Goal: Information Seeking & Learning: Learn about a topic

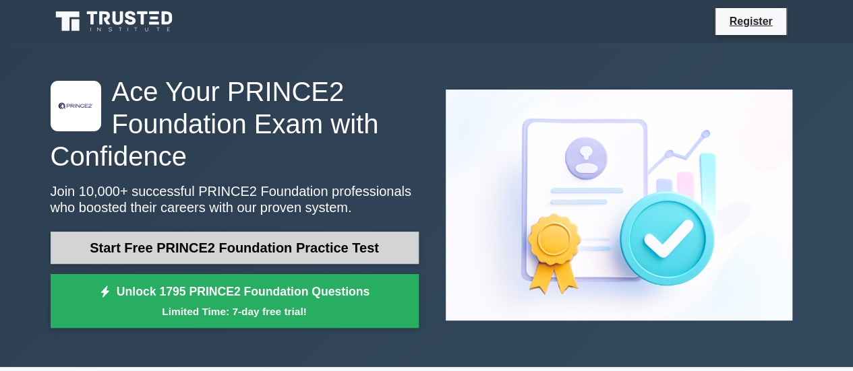
click at [235, 238] on link "Start Free PRINCE2 Foundation Practice Test" at bounding box center [235, 248] width 368 height 32
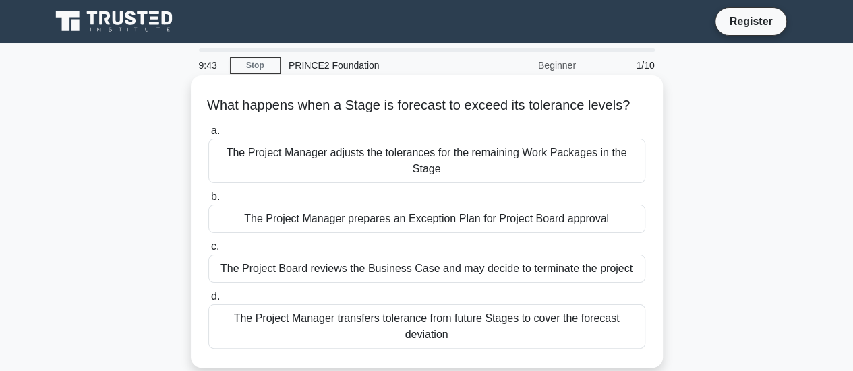
click at [233, 216] on div "The Project Manager prepares an Exception Plan for Project Board approval" at bounding box center [426, 219] width 437 height 28
click at [208, 202] on input "b. The Project Manager prepares an Exception Plan for Project Board approval" at bounding box center [208, 197] width 0 height 9
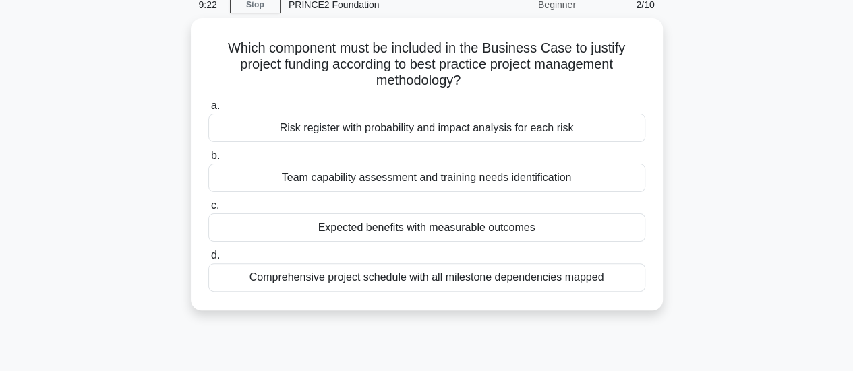
scroll to position [67, 0]
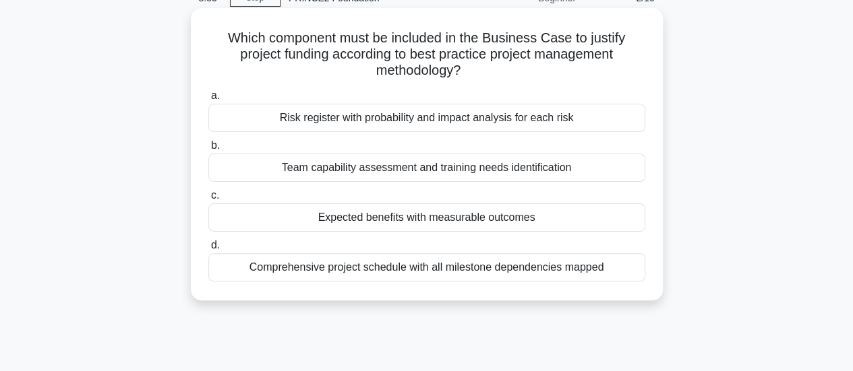
click at [318, 216] on div "Expected benefits with measurable outcomes" at bounding box center [426, 218] width 437 height 28
click at [208, 200] on input "c. Expected benefits with measurable outcomes" at bounding box center [208, 195] width 0 height 9
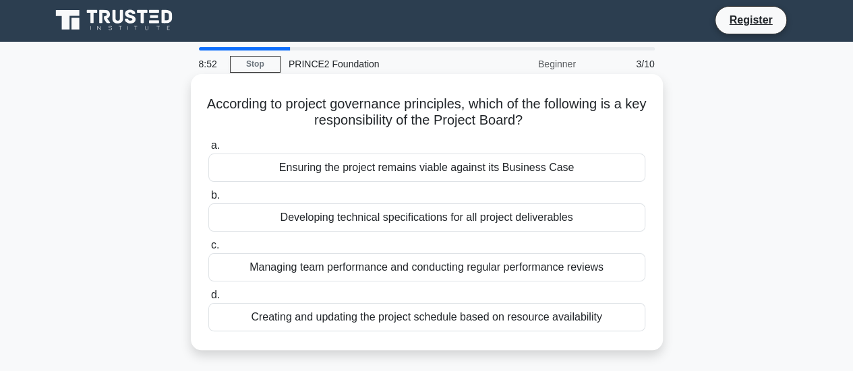
scroll to position [0, 0]
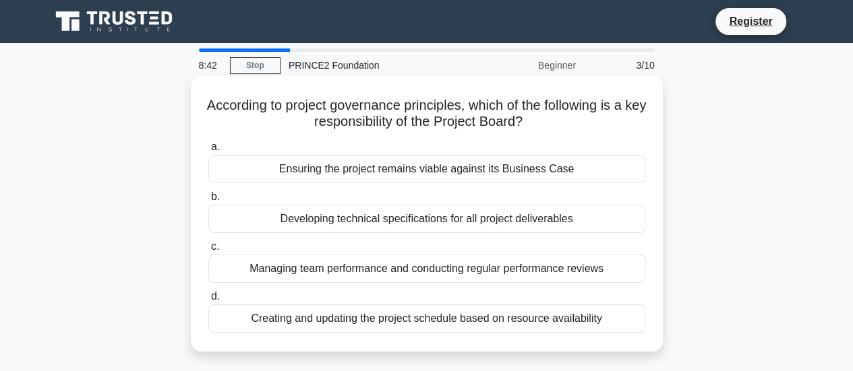
click at [436, 168] on div "Ensuring the project remains viable against its Business Case" at bounding box center [426, 169] width 437 height 28
click at [208, 152] on input "a. Ensuring the project remains viable against its Business Case" at bounding box center [208, 147] width 0 height 9
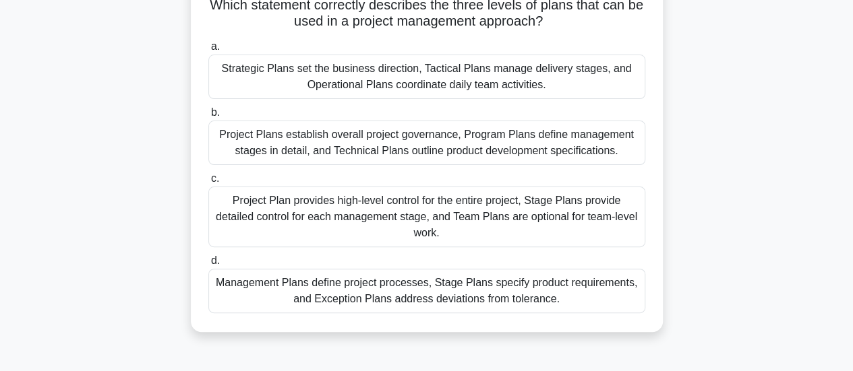
scroll to position [135, 0]
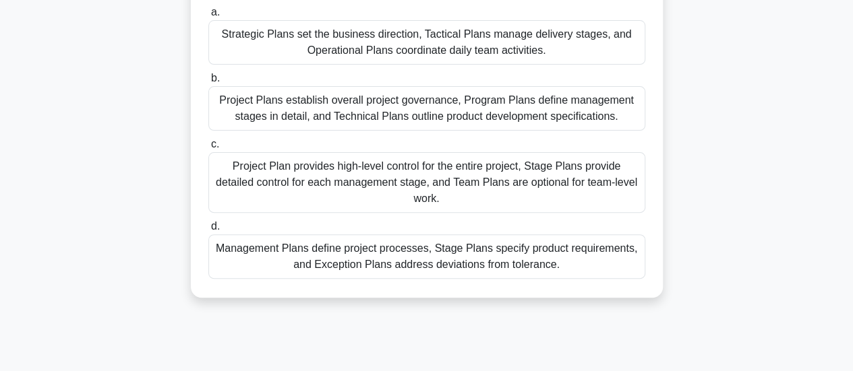
click at [421, 254] on div "Management Plans define project processes, Stage Plans specify product requirem…" at bounding box center [426, 257] width 437 height 44
click at [208, 231] on input "d. Management Plans define project processes, Stage Plans specify product requi…" at bounding box center [208, 226] width 0 height 9
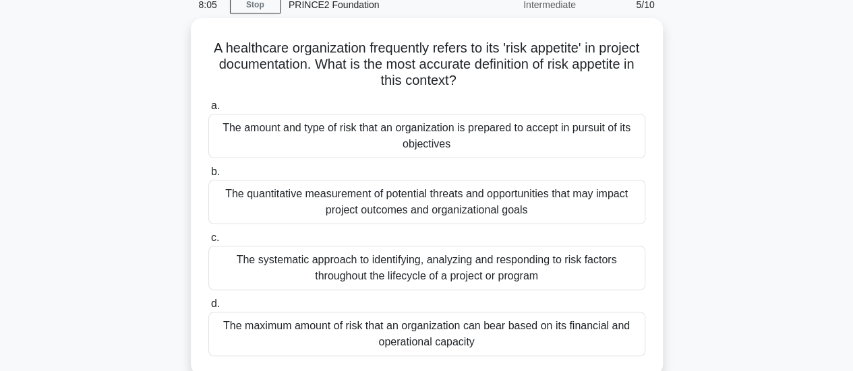
scroll to position [67, 0]
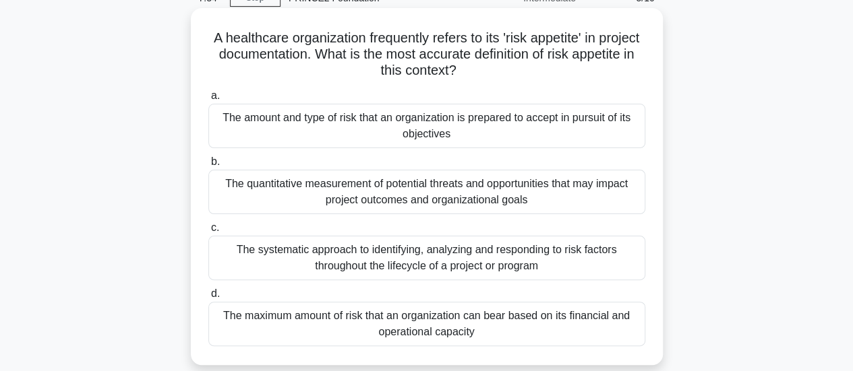
click at [392, 257] on div "The systematic approach to identifying, analyzing and responding to risk factor…" at bounding box center [426, 258] width 437 height 44
click at [208, 233] on input "c. The systematic approach to identifying, analyzing and responding to risk fac…" at bounding box center [208, 228] width 0 height 9
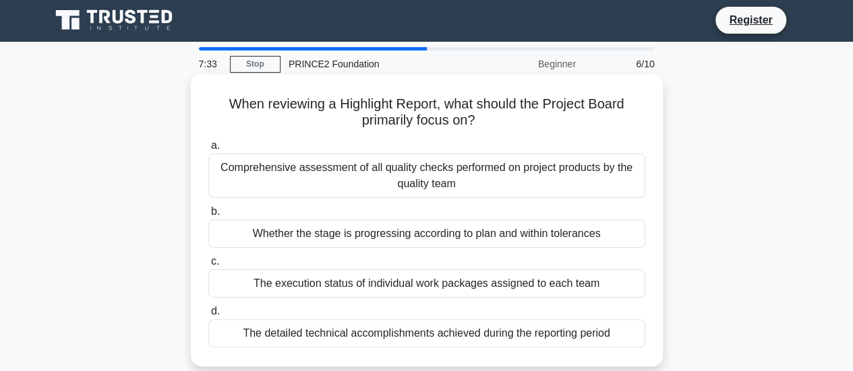
scroll to position [0, 0]
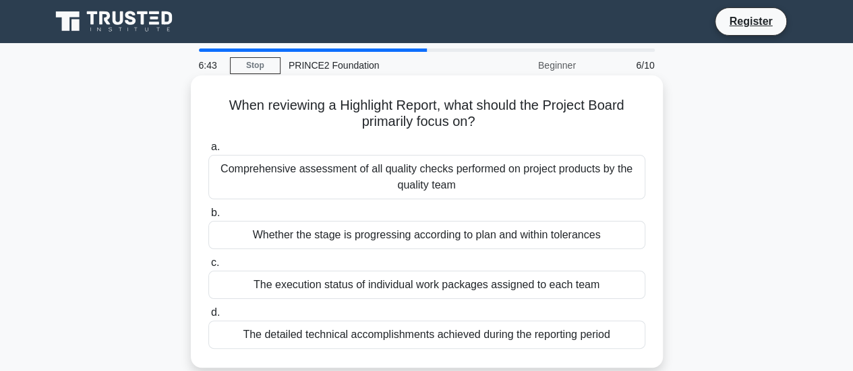
click at [423, 329] on div "The detailed technical accomplishments achieved during the reporting period" at bounding box center [426, 335] width 437 height 28
click at [208, 317] on input "d. The detailed technical accomplishments achieved during the reporting period" at bounding box center [208, 313] width 0 height 9
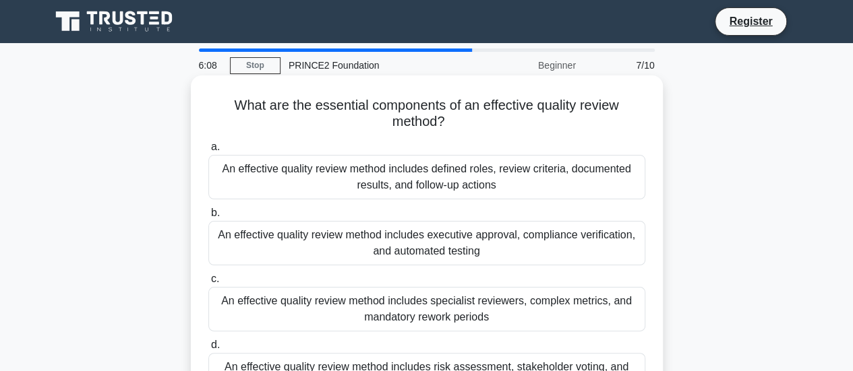
click at [384, 187] on div "An effective quality review method includes defined roles, review criteria, doc…" at bounding box center [426, 177] width 437 height 44
click at [208, 152] on input "a. An effective quality review method includes defined roles, review criteria, …" at bounding box center [208, 147] width 0 height 9
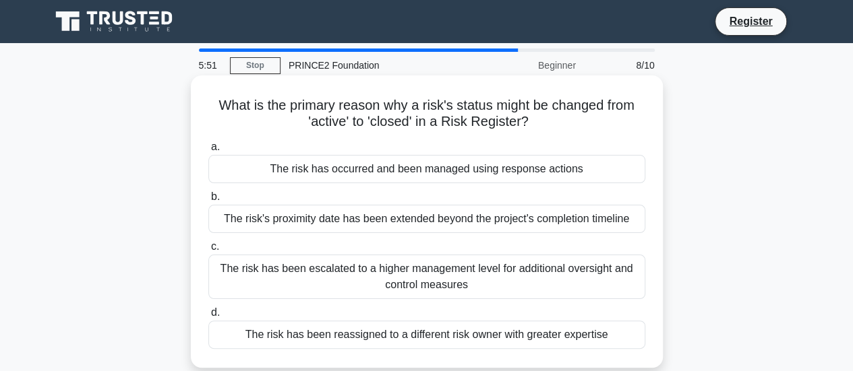
click at [487, 169] on div "The risk has occurred and been managed using response actions" at bounding box center [426, 169] width 437 height 28
click at [208, 152] on input "a. The risk has occurred and been managed using response actions" at bounding box center [208, 147] width 0 height 9
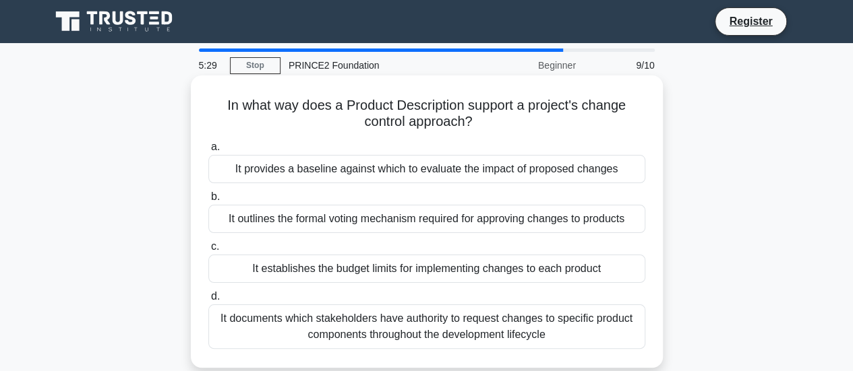
click at [359, 166] on div "It provides a baseline against which to evaluate the impact of proposed changes" at bounding box center [426, 169] width 437 height 28
click at [208, 152] on input "a. It provides a baseline against which to evaluate the impact of proposed chan…" at bounding box center [208, 147] width 0 height 9
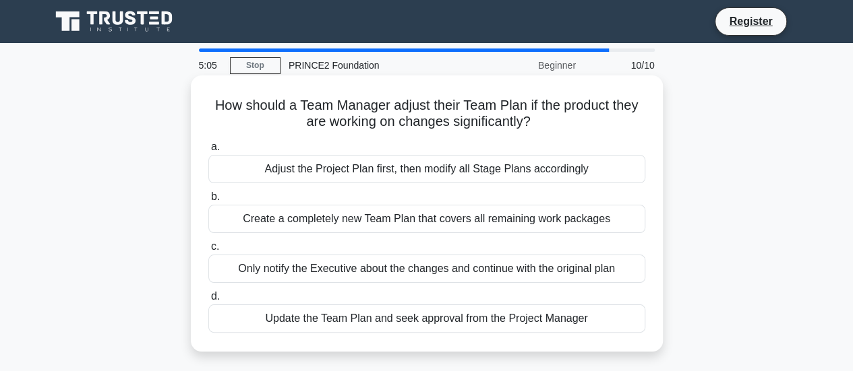
click at [480, 313] on div "Update the Team Plan and seek approval from the Project Manager" at bounding box center [426, 319] width 437 height 28
click at [208, 301] on input "d. Update the Team Plan and seek approval from the Project Manager" at bounding box center [208, 297] width 0 height 9
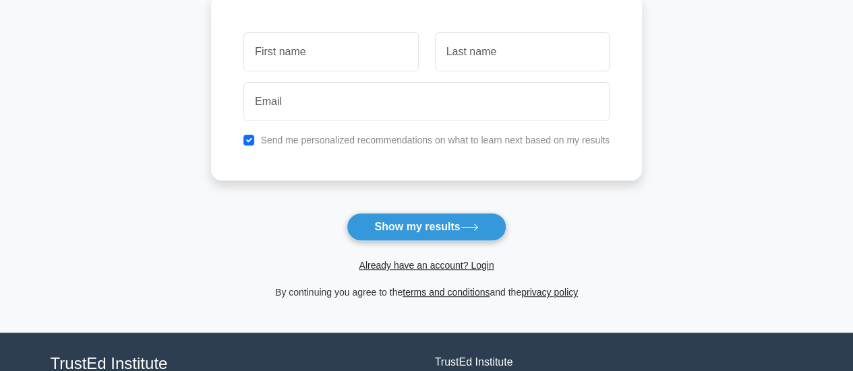
scroll to position [202, 0]
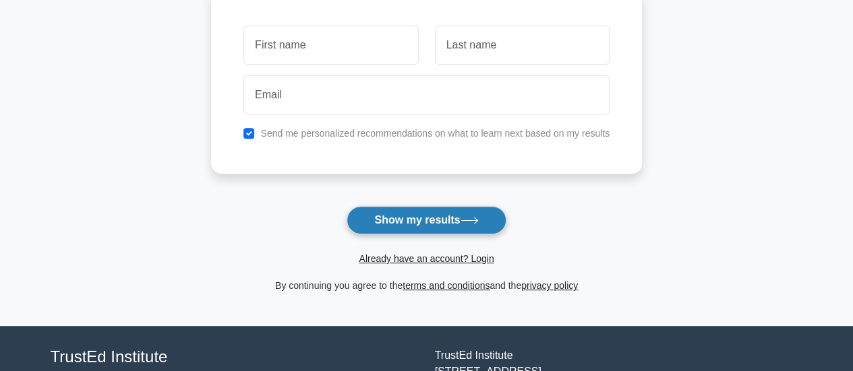
click at [434, 220] on button "Show my results" at bounding box center [425, 220] width 159 height 28
click at [435, 220] on button "Show my results" at bounding box center [425, 220] width 159 height 28
click at [457, 216] on button "Show my results" at bounding box center [425, 220] width 159 height 28
